Goal: Transaction & Acquisition: Register for event/course

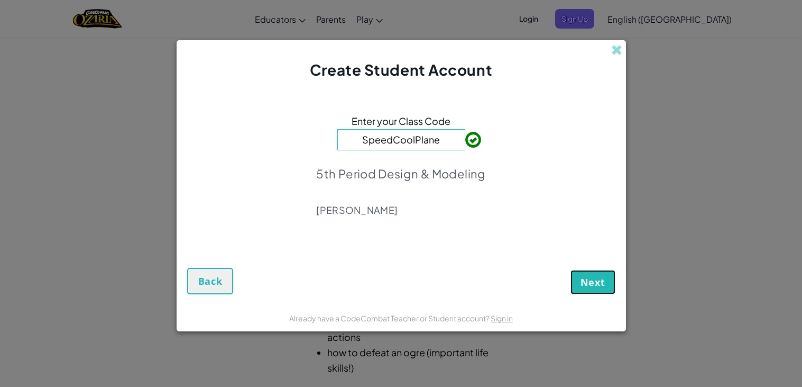
click at [594, 281] on span "Next" at bounding box center [593, 282] width 25 height 13
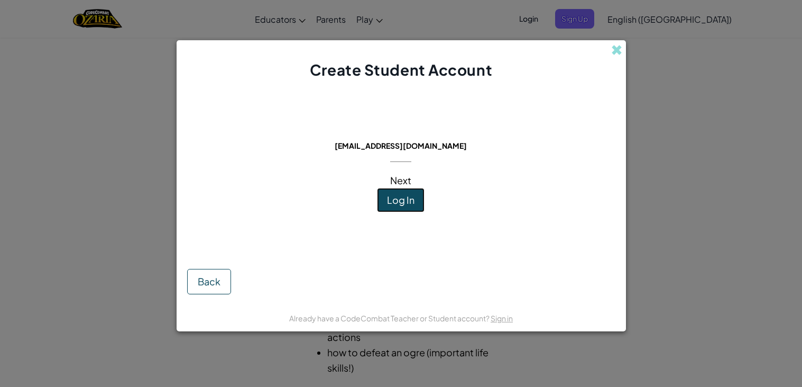
click at [397, 192] on button "Log In" at bounding box center [401, 200] width 48 height 24
